Goal: Information Seeking & Learning: Find contact information

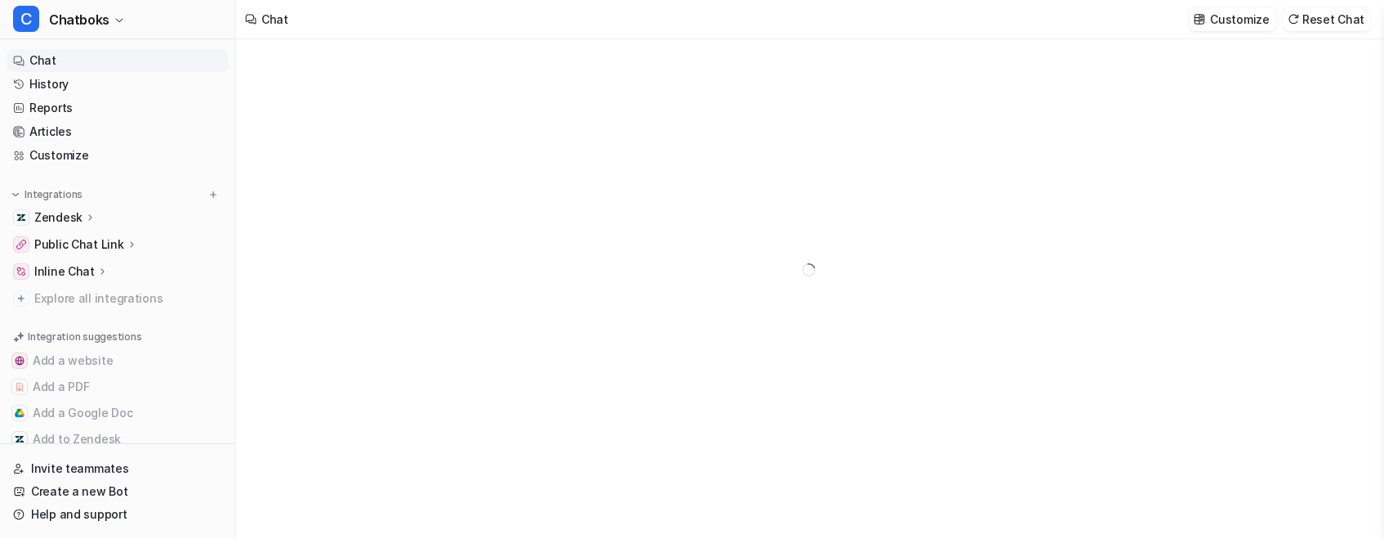
type textarea "**********"
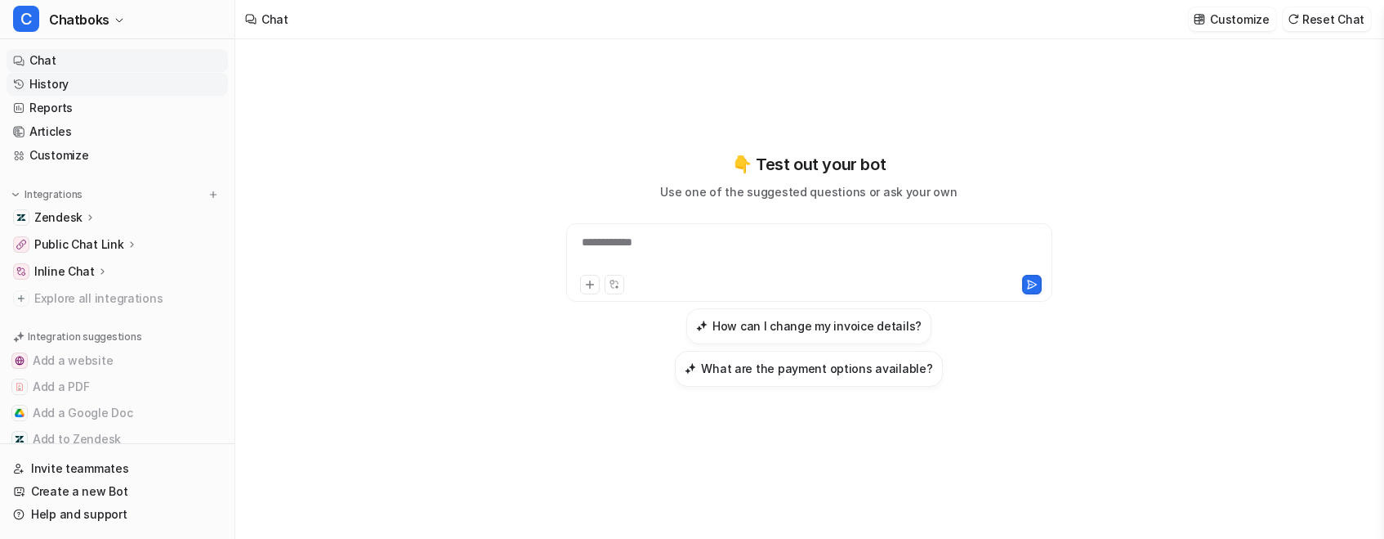
click at [110, 96] on link "History" at bounding box center [117, 84] width 221 height 23
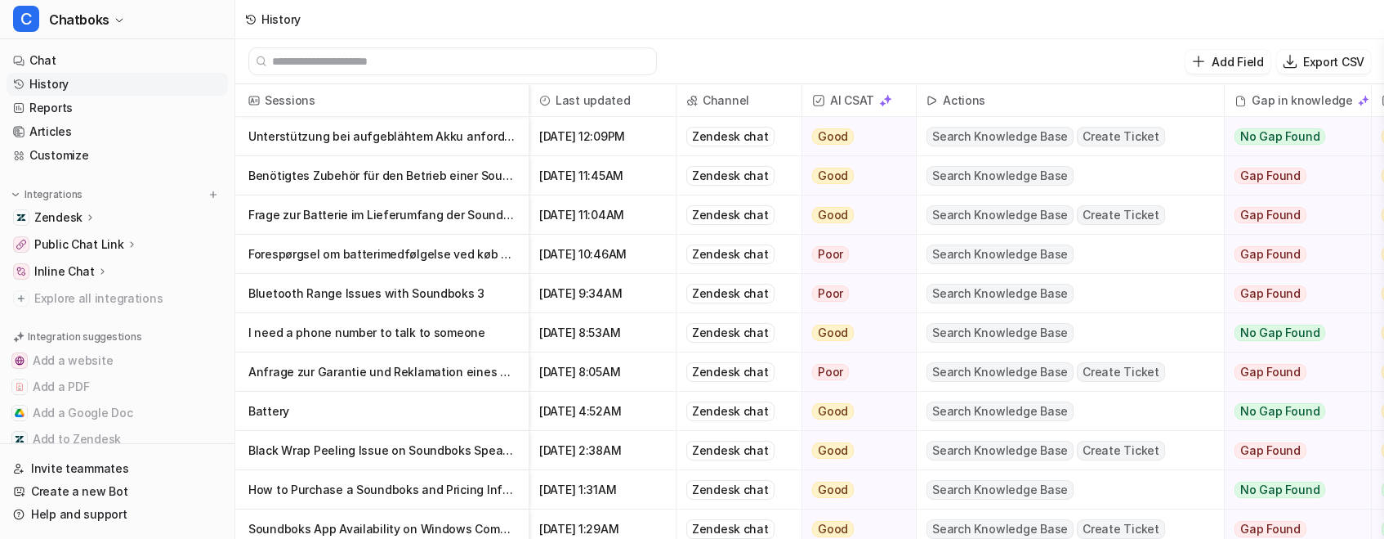
click at [516, 149] on p "Unterstützung bei aufgeblähtem Akku anfordern" at bounding box center [381, 136] width 267 height 39
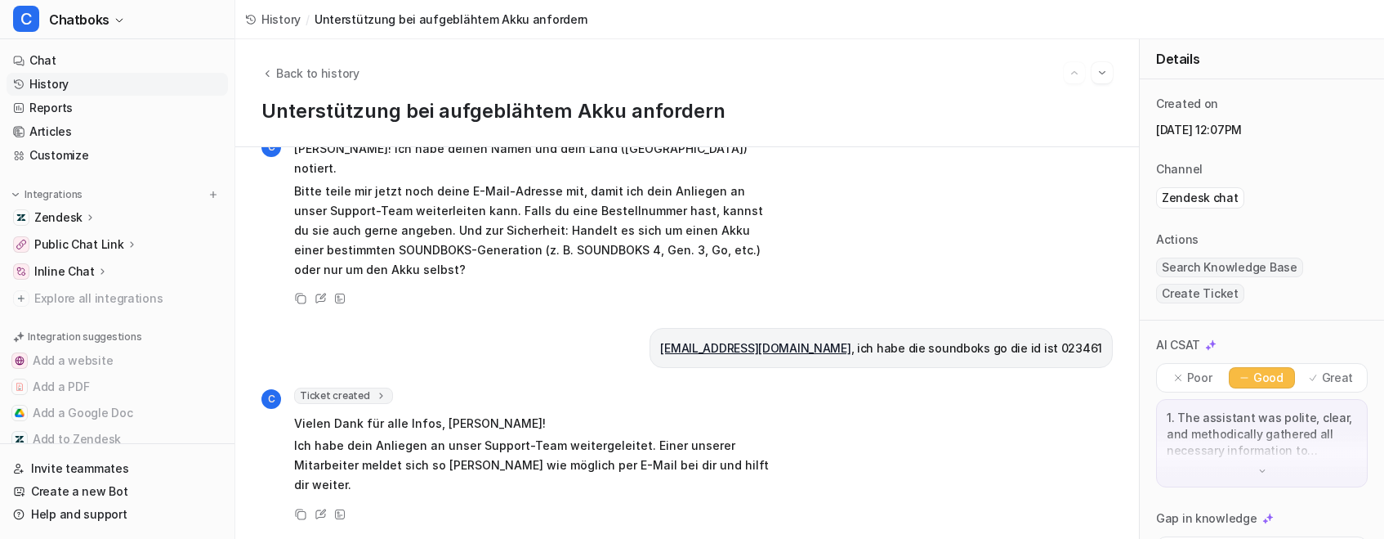
scroll to position [923, 0]
drag, startPoint x: 792, startPoint y: 322, endPoint x: 650, endPoint y: 322, distance: 142.2
click at [650, 328] on div "[EMAIL_ADDRESS][DOMAIN_NAME] , ich habe die soundboks go die id ist 023461" at bounding box center [881, 348] width 463 height 40
copy link "[EMAIL_ADDRESS][DOMAIN_NAME]"
click at [355, 82] on span "Back to history" at bounding box center [317, 73] width 83 height 17
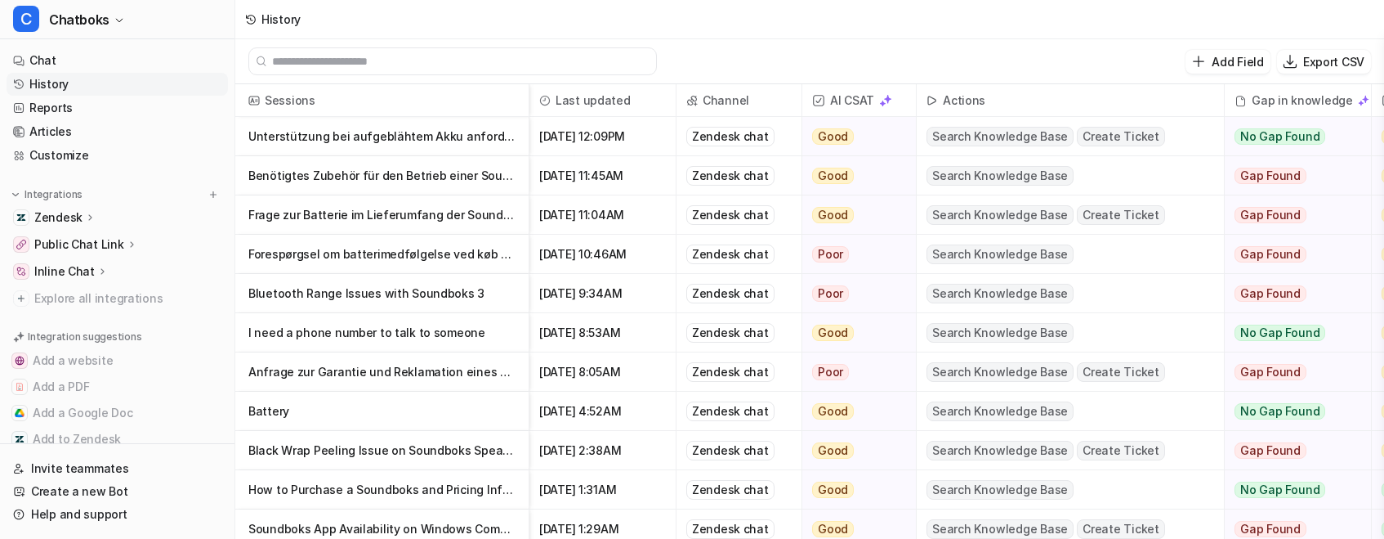
click at [512, 187] on p "Benötigtes Zubehör für den Betrieb einer Soundboks" at bounding box center [381, 175] width 267 height 39
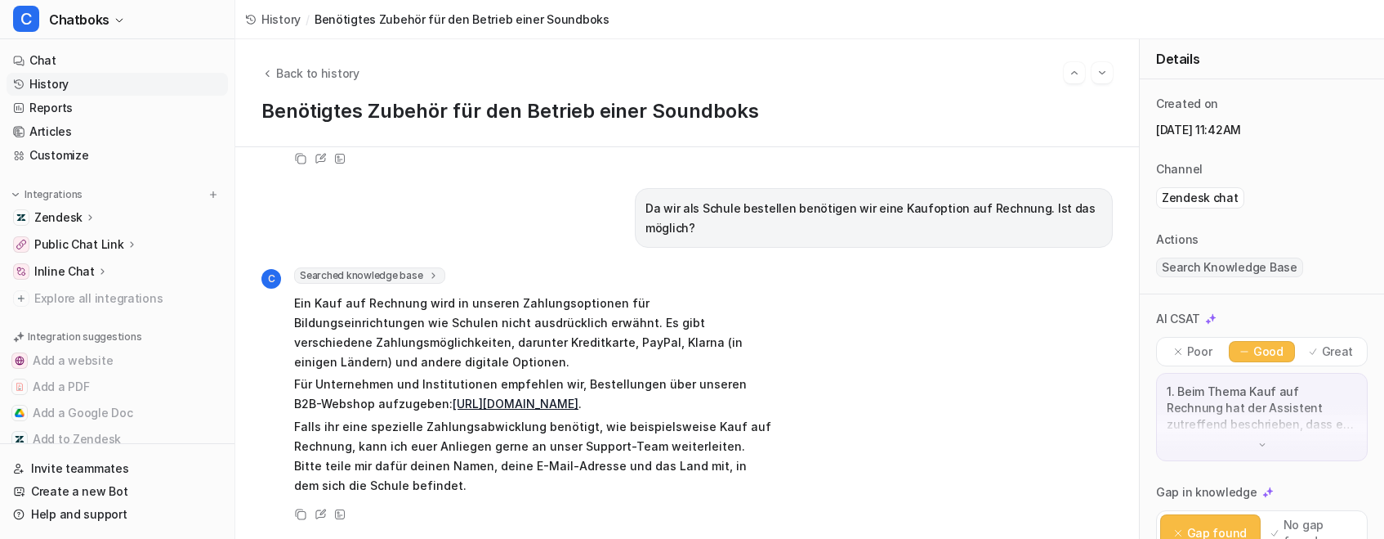
scroll to position [10, 0]
click at [356, 80] on span "Back to history" at bounding box center [317, 73] width 83 height 17
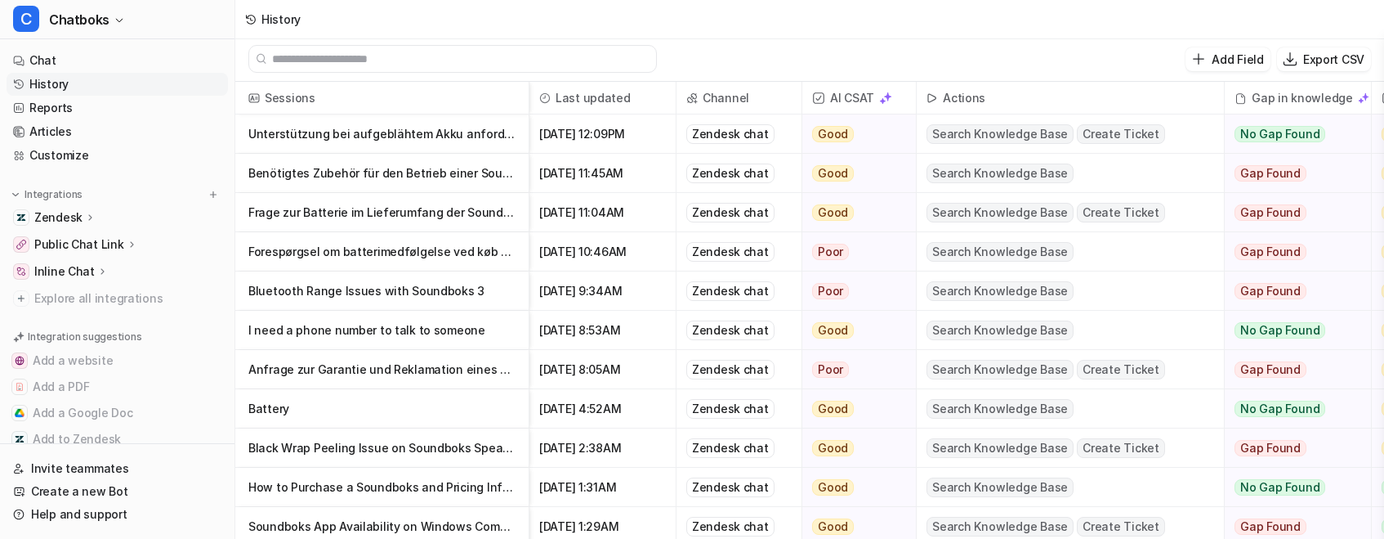
click at [492, 300] on p "Bluetooth Range Issues with Soundboks 3" at bounding box center [381, 290] width 267 height 39
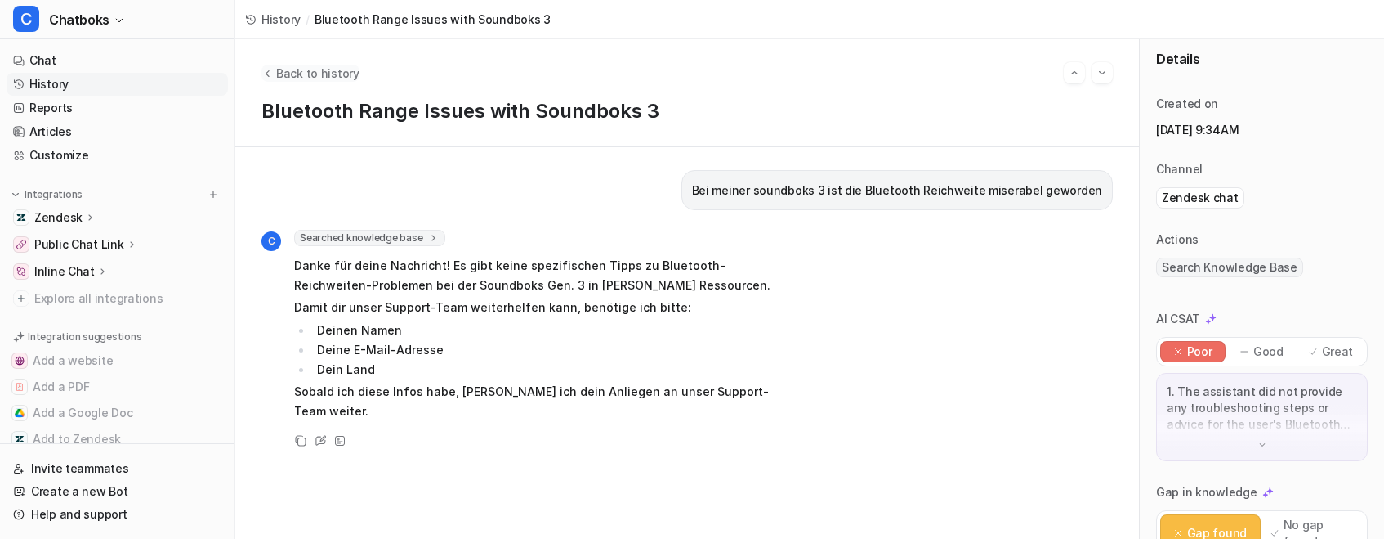
click at [360, 78] on span "Back to history" at bounding box center [317, 73] width 83 height 17
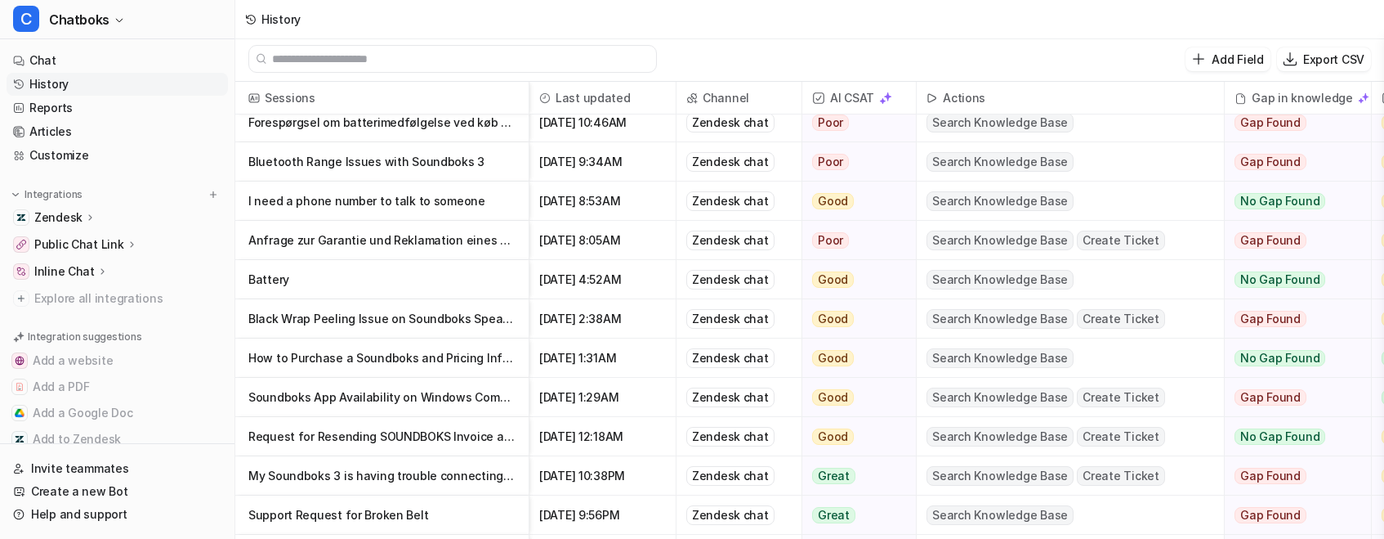
scroll to position [147, 0]
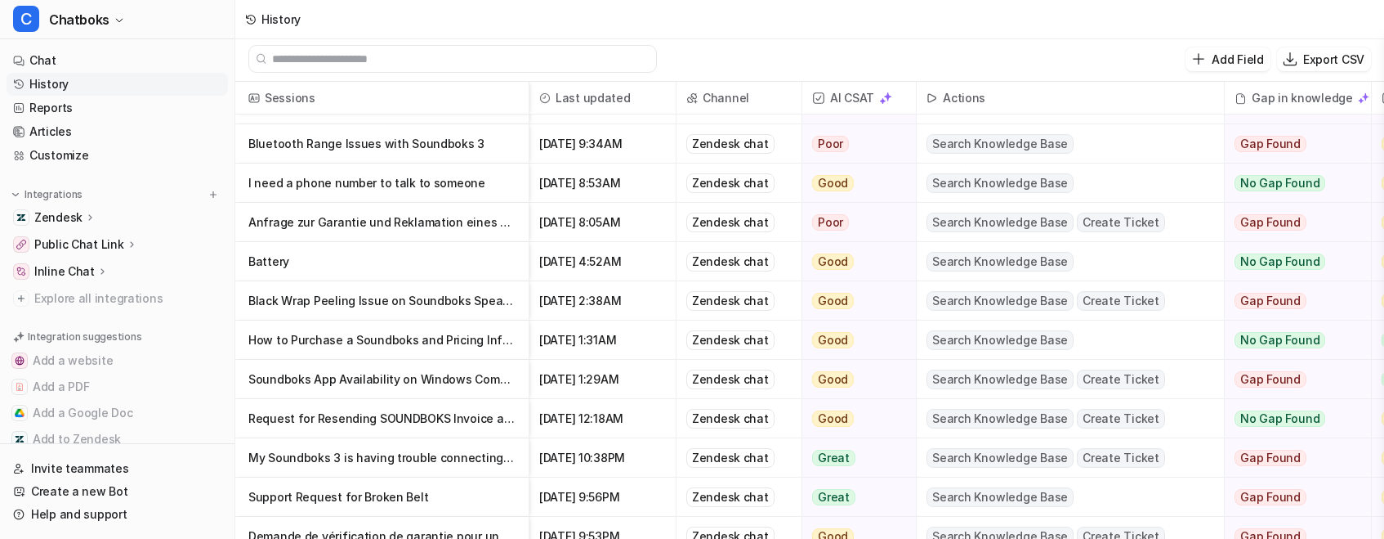
click at [449, 309] on p "Black Wrap Peeling Issue on Soundboks Speaker" at bounding box center [381, 300] width 267 height 39
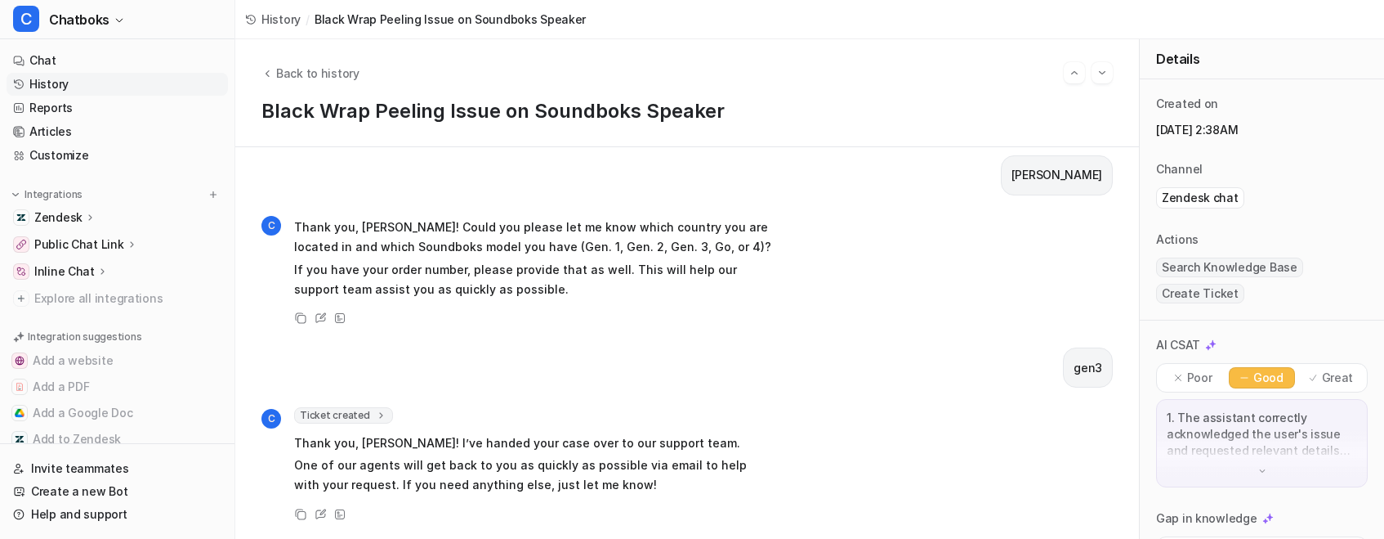
scroll to position [532, 0]
click at [393, 407] on span "Ticket created" at bounding box center [343, 415] width 99 height 16
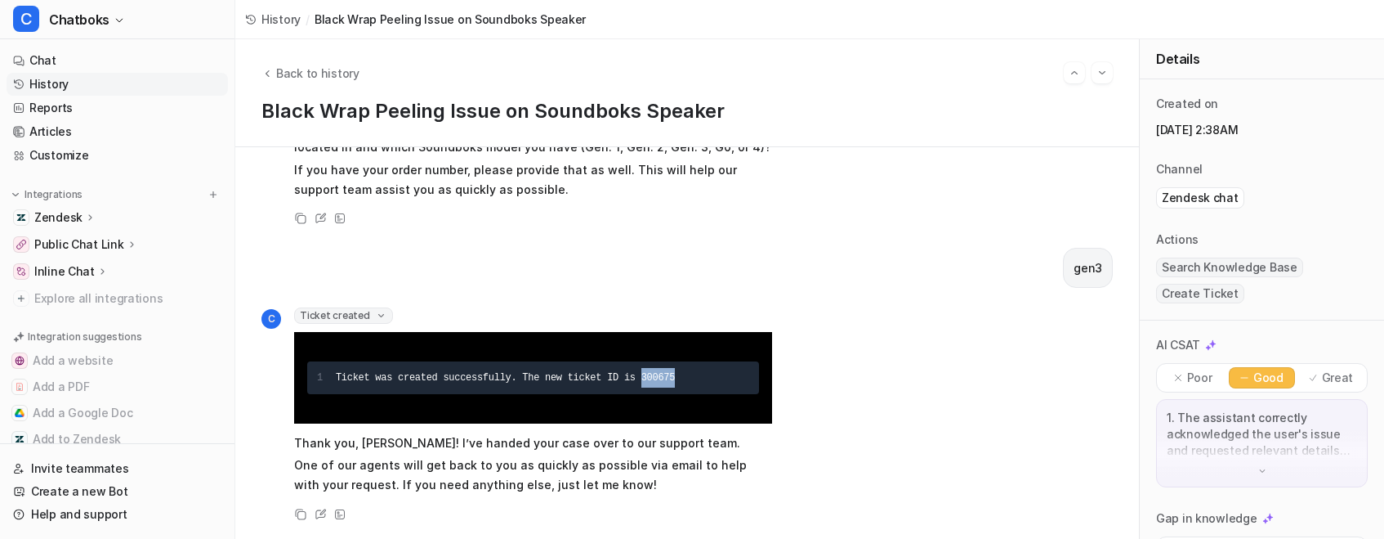
drag, startPoint x: 797, startPoint y: 449, endPoint x: 865, endPoint y: 448, distance: 68.6
click at [749, 387] on div "Ticket was created successfully. The new ticket ID is 300675" at bounding box center [542, 378] width 413 height 20
copy span "300675"
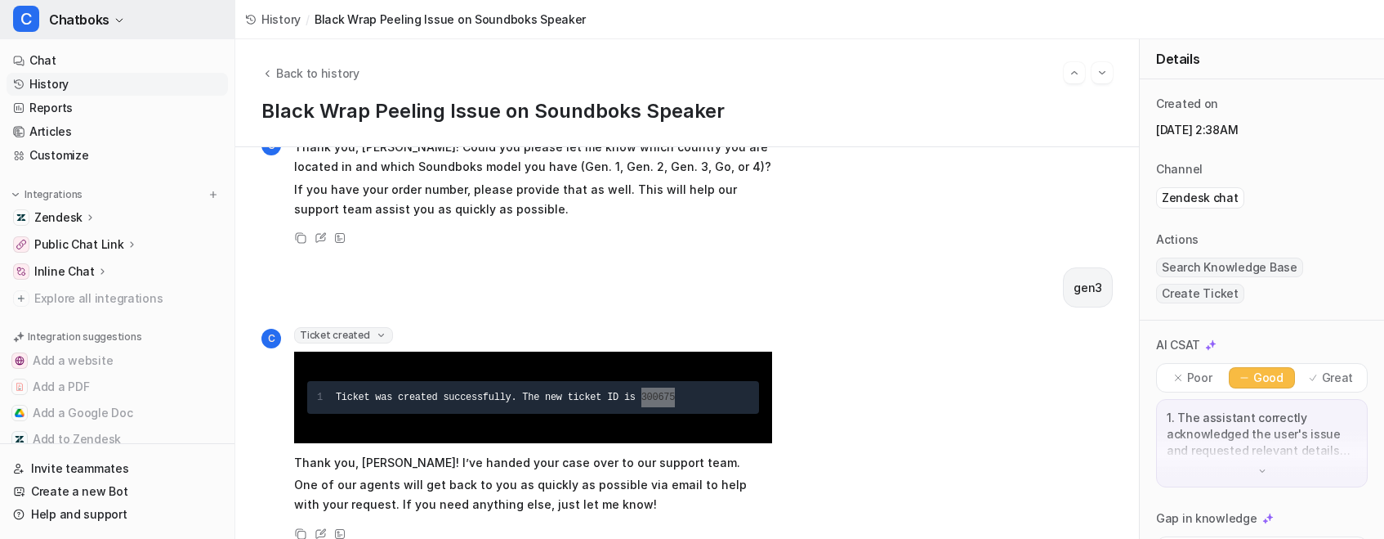
scroll to position [657, 0]
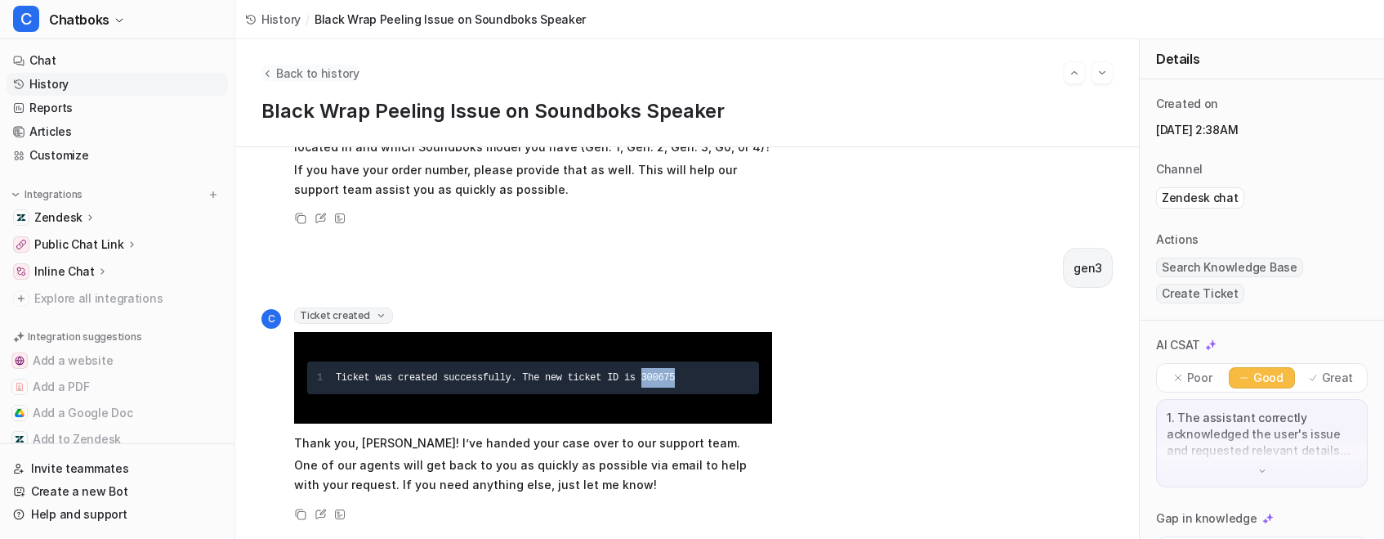
click at [336, 77] on span "Back to history" at bounding box center [317, 73] width 83 height 17
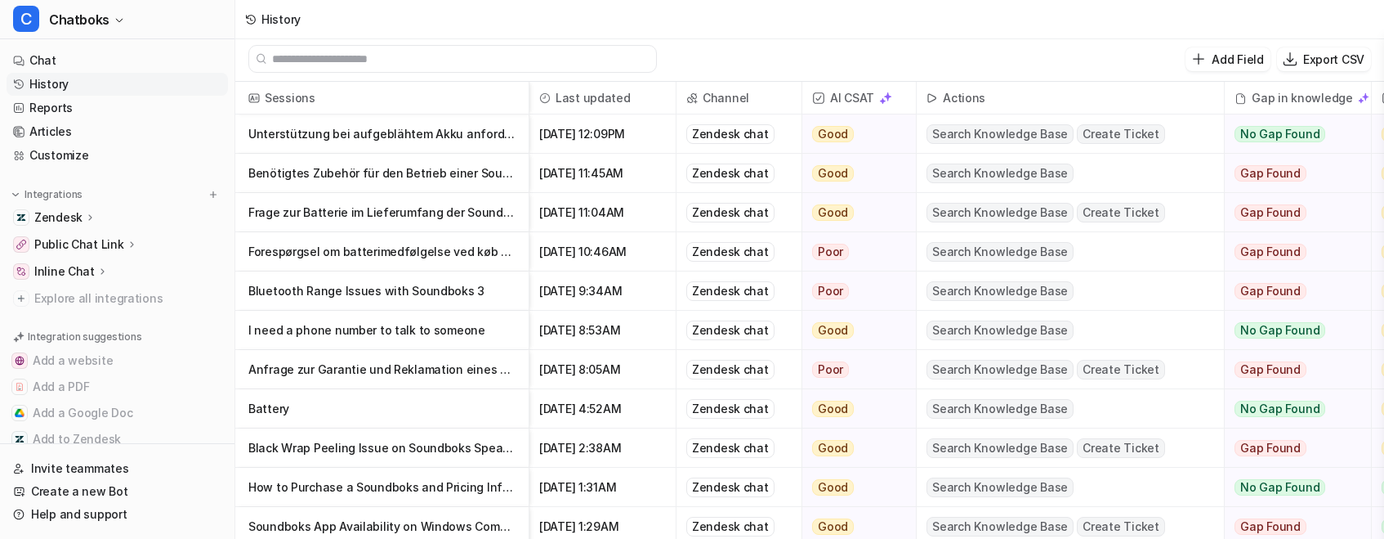
click at [503, 338] on p "I need a phone number to talk to someone" at bounding box center [381, 330] width 267 height 39
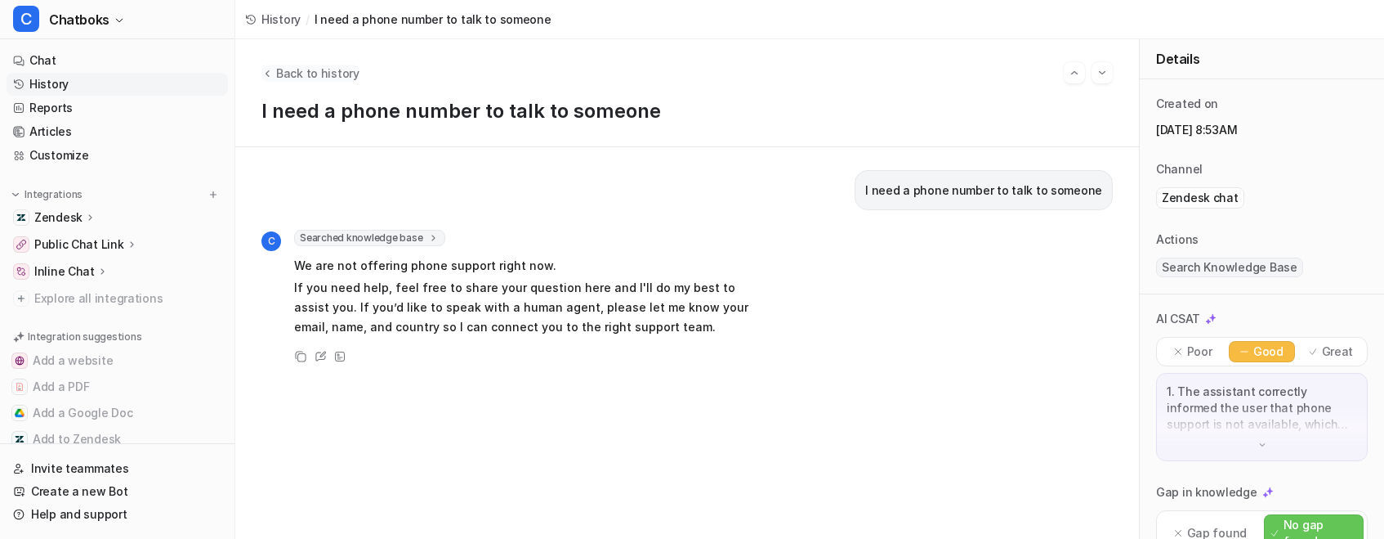
click at [338, 65] on span "Back to history" at bounding box center [317, 73] width 83 height 17
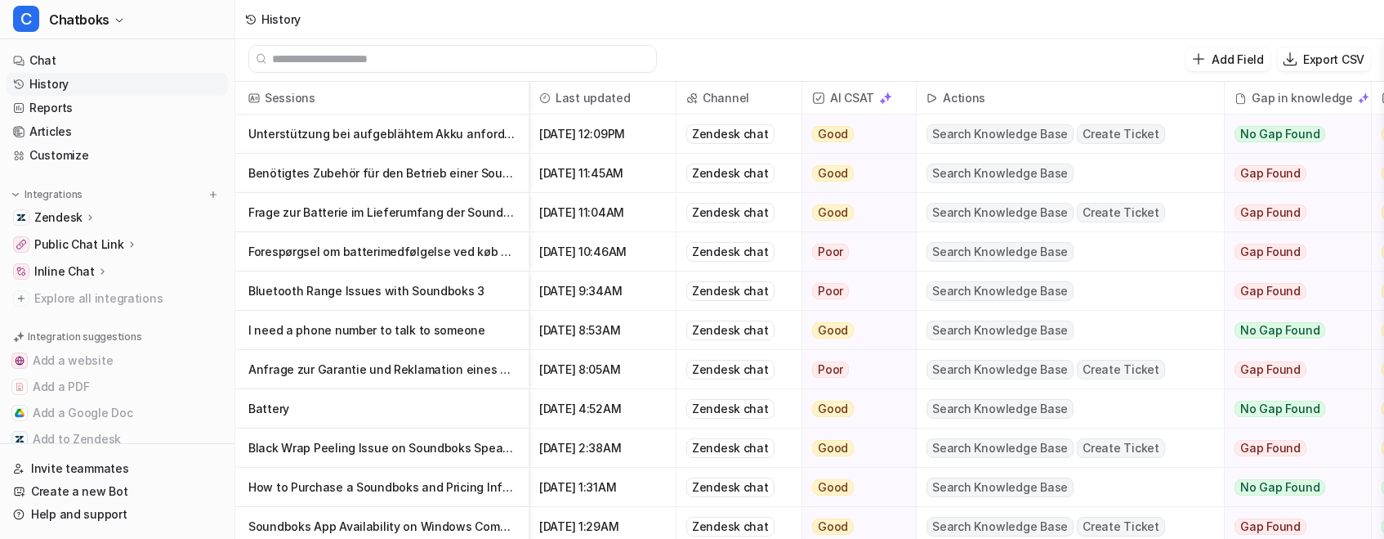
scroll to position [161, 0]
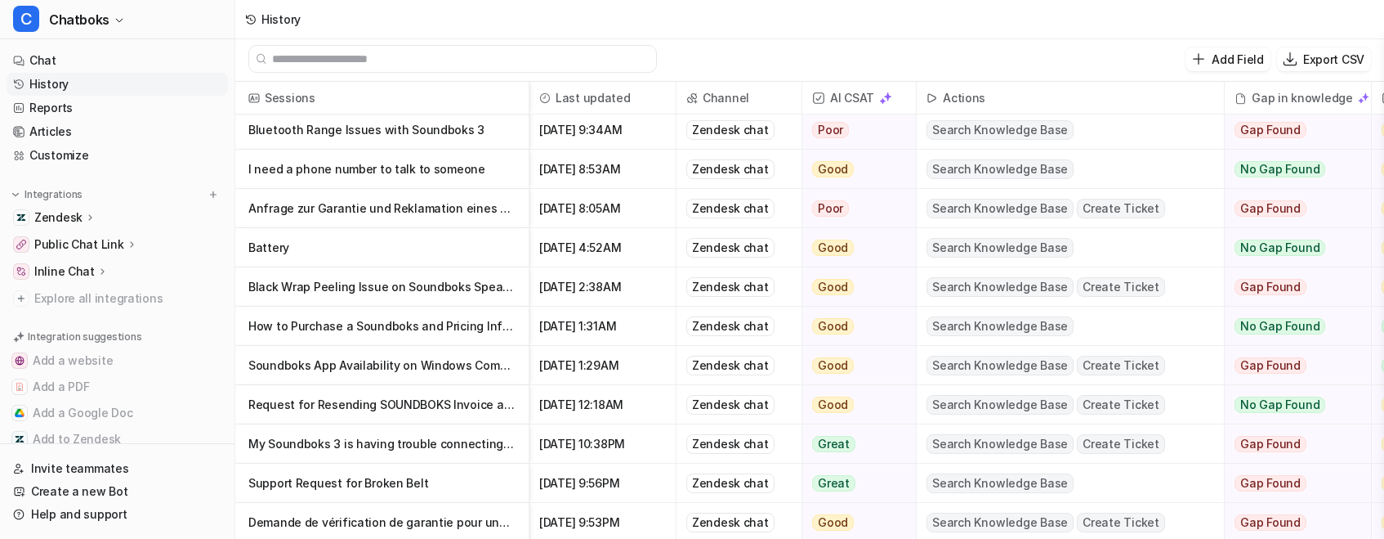
click at [491, 369] on p "Soundboks App Availability on Windows Computers" at bounding box center [381, 365] width 267 height 39
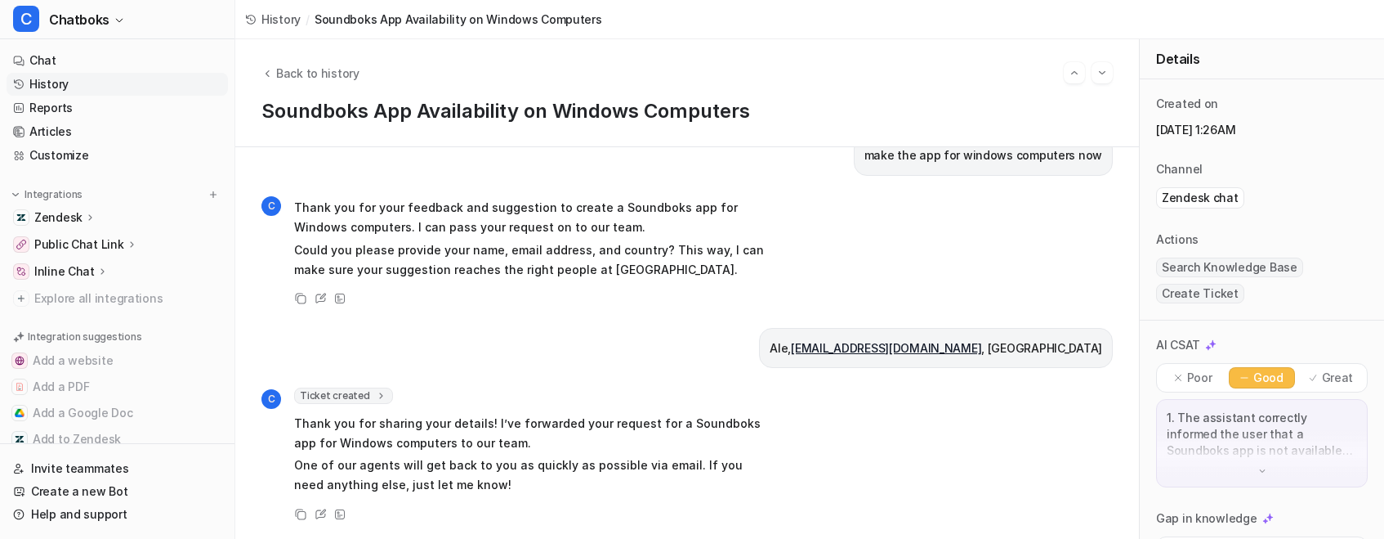
scroll to position [965, 0]
drag, startPoint x: 815, startPoint y: 289, endPoint x: 1017, endPoint y: 290, distance: 202.7
click at [1017, 338] on p "Ale, [EMAIL_ADDRESS][DOMAIN_NAME] , [GEOGRAPHIC_DATA]" at bounding box center [936, 348] width 333 height 20
copy p "[EMAIL_ADDRESS][DOMAIN_NAME]"
click at [336, 65] on span "Back to history" at bounding box center [317, 73] width 83 height 17
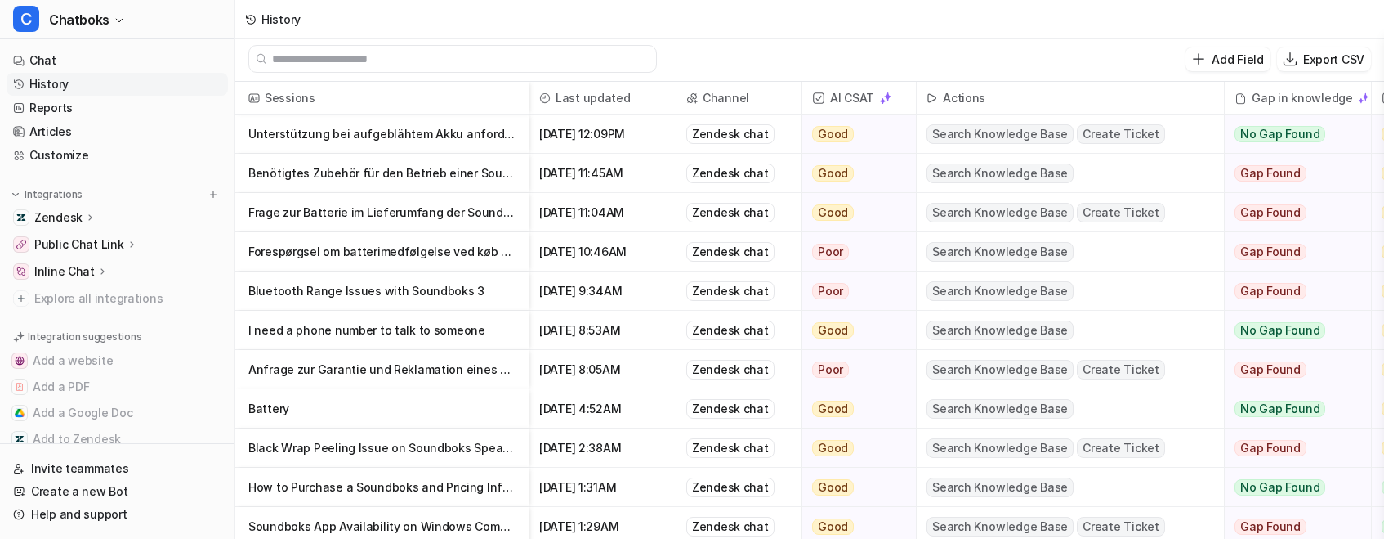
click at [516, 221] on p "Frage zur Batterie im Lieferumfang der Soundboks" at bounding box center [381, 212] width 267 height 39
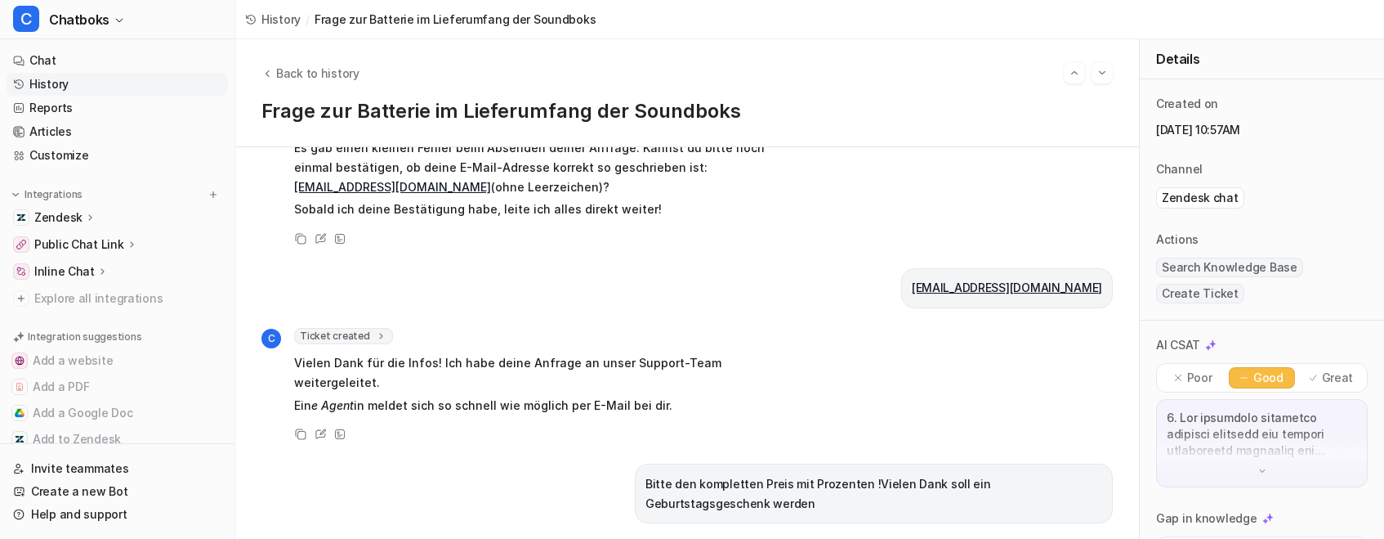
scroll to position [1205, 0]
click at [905, 82] on p "clausroelen@ [DOMAIN_NAME] bin gerade in [GEOGRAPHIC_DATA]" at bounding box center [919, 72] width 366 height 20
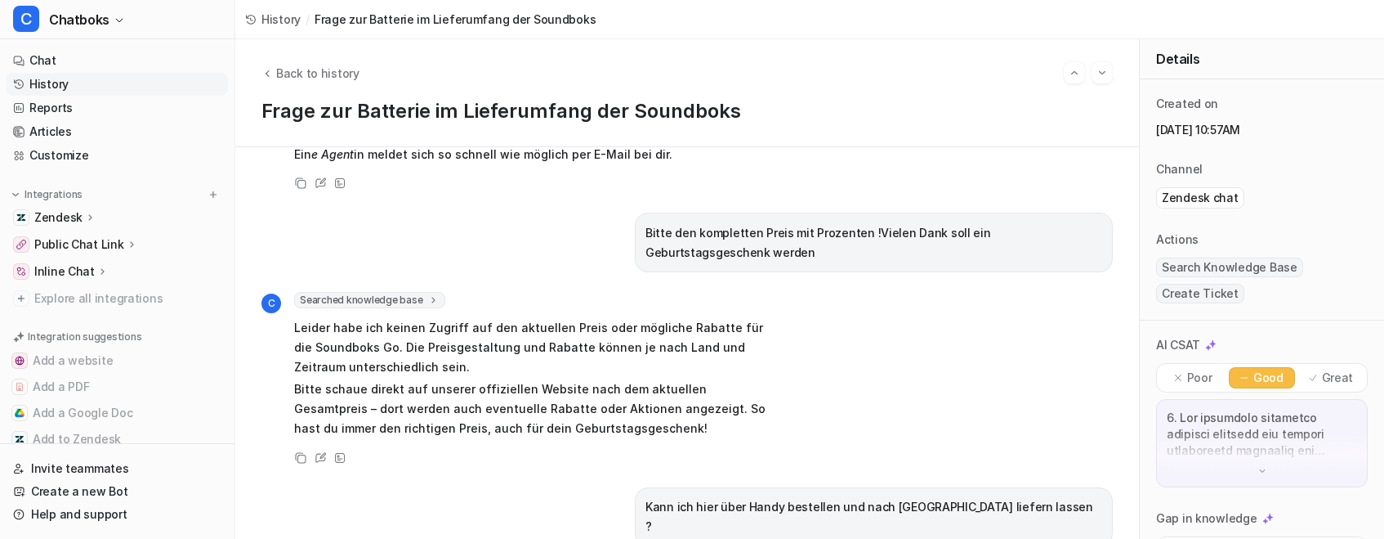
scroll to position [1453, 0]
drag, startPoint x: 1095, startPoint y: 350, endPoint x: 946, endPoint y: 349, distance: 148.7
click at [945, 60] on div "[EMAIL_ADDRESS][DOMAIN_NAME]" at bounding box center [1007, 40] width 212 height 40
copy link "[EMAIL_ADDRESS][DOMAIN_NAME]"
